Goal: Task Accomplishment & Management: Complete application form

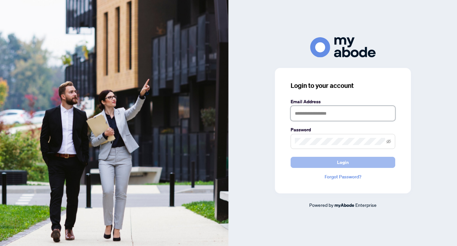
type input "**********"
click at [344, 163] on span "Login" at bounding box center [343, 162] width 12 height 10
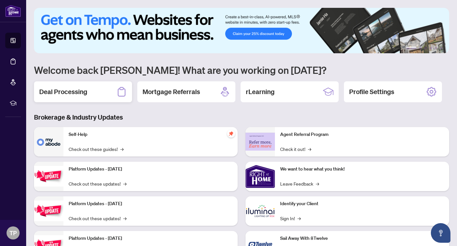
click at [76, 92] on h2 "Deal Processing" at bounding box center [63, 91] width 48 height 9
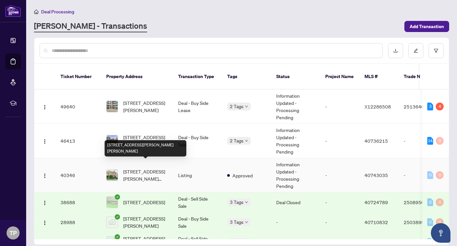
click at [135, 168] on span "[STREET_ADDRESS][PERSON_NAME][PERSON_NAME]" at bounding box center [145, 175] width 44 height 14
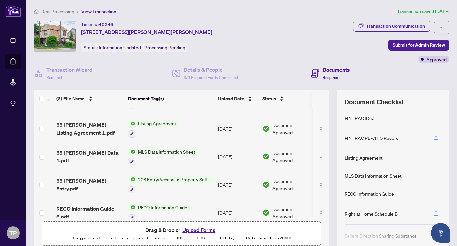
scroll to position [113, 0]
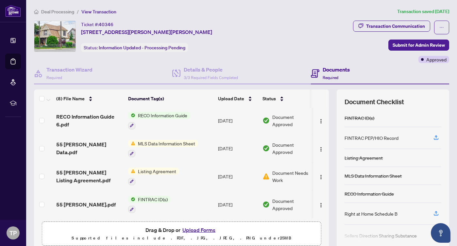
click at [204, 228] on button "Upload Forms" at bounding box center [198, 230] width 37 height 8
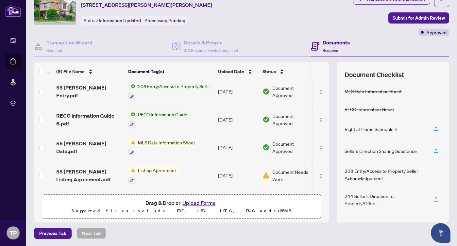
scroll to position [0, 0]
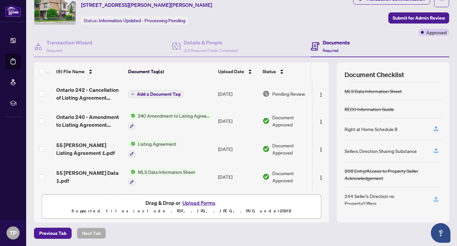
click at [143, 92] on span "Add a Document Tag" at bounding box center [158, 94] width 43 height 5
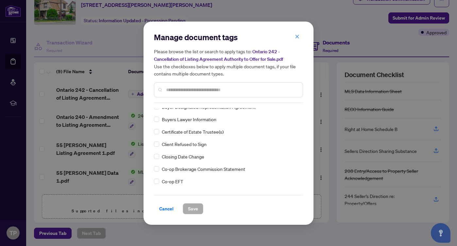
scroll to position [268, 0]
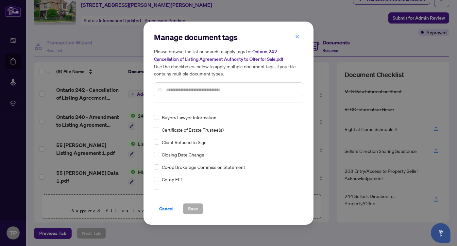
click at [183, 90] on input "text" at bounding box center [231, 89] width 131 height 7
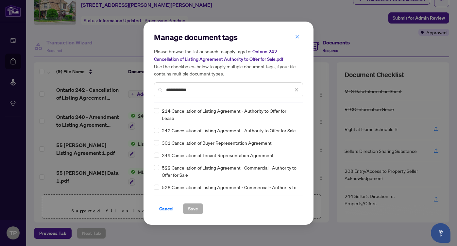
scroll to position [0, 0]
type input "**********"
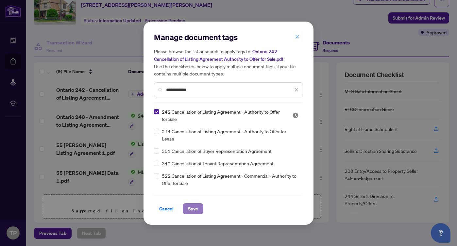
click at [191, 208] on span "Save" at bounding box center [193, 209] width 10 height 10
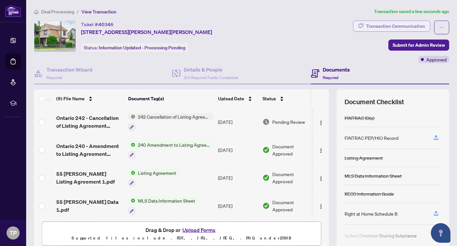
click at [402, 24] on div "Transaction Communication" at bounding box center [395, 26] width 59 height 10
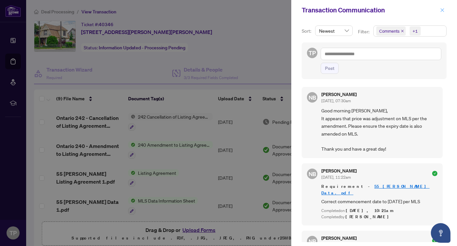
click at [442, 9] on icon "close" at bounding box center [442, 10] width 5 height 5
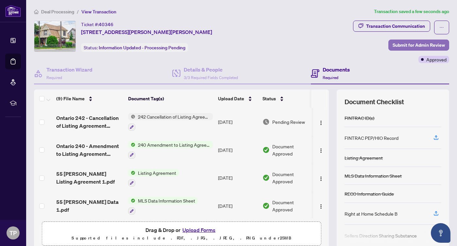
click at [408, 46] on span "Submit for Admin Review" at bounding box center [418, 45] width 52 height 10
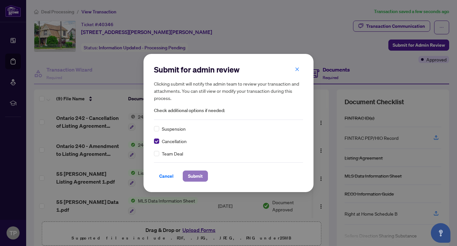
click at [195, 177] on span "Submit" at bounding box center [195, 176] width 15 height 10
